Goal: Check status: Check status

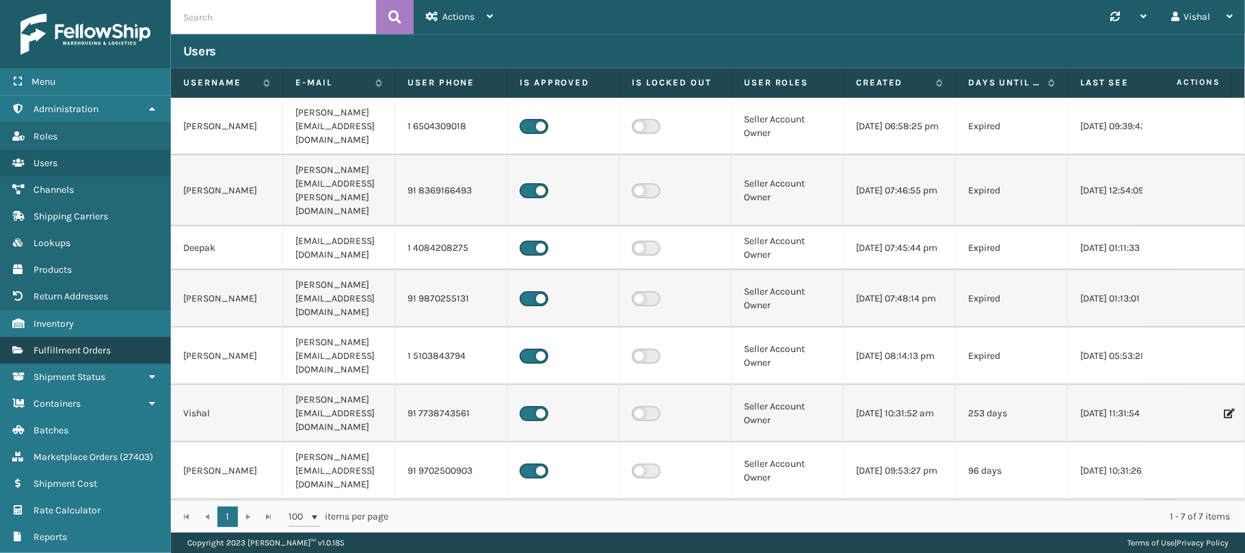
click at [69, 356] on span "Fulfillment Orders" at bounding box center [72, 351] width 77 height 12
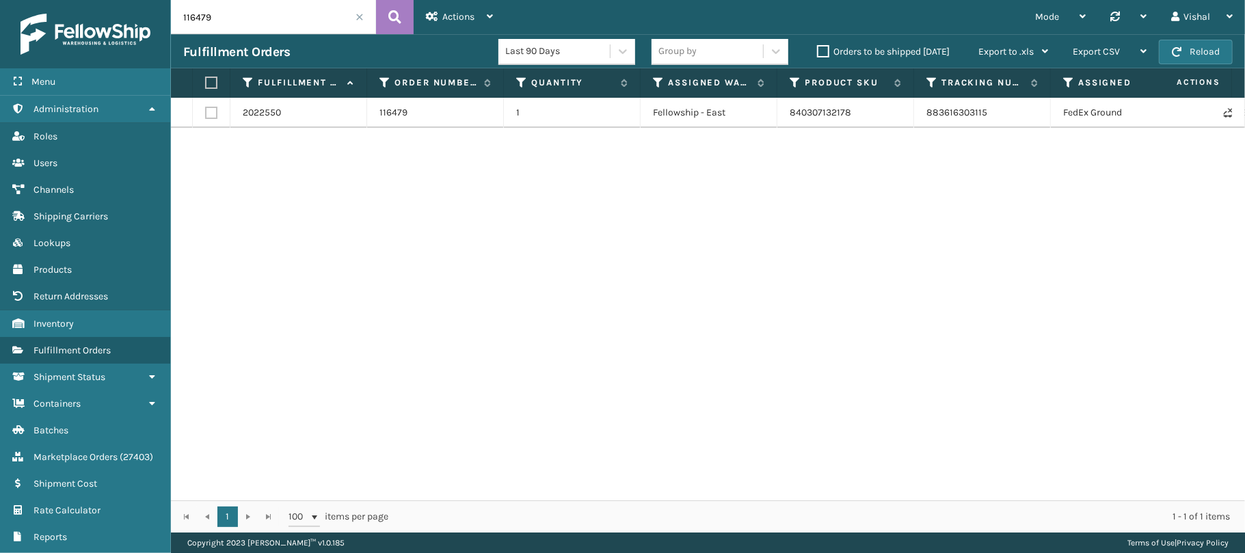
click at [230, 29] on input "116479" at bounding box center [273, 17] width 205 height 34
paste input "535"
type input "116535"
drag, startPoint x: 919, startPoint y: 119, endPoint x: 1002, endPoint y: 118, distance: 83.4
click at [1002, 118] on td "883632215763" at bounding box center [982, 113] width 137 height 30
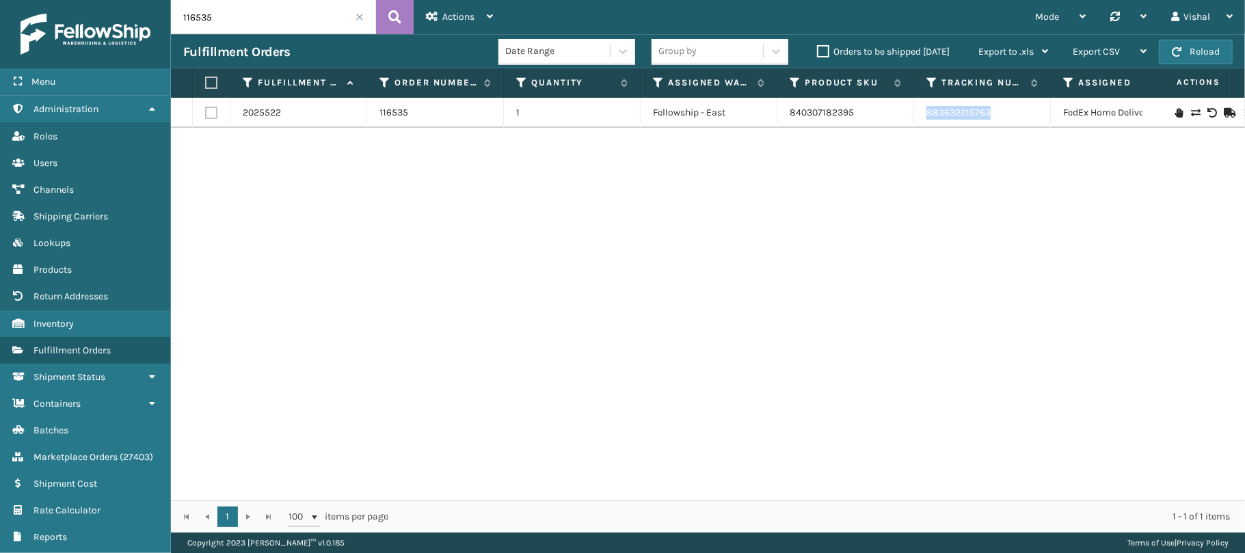
copy link "883632215763"
